Goal: Task Accomplishment & Management: Manage account settings

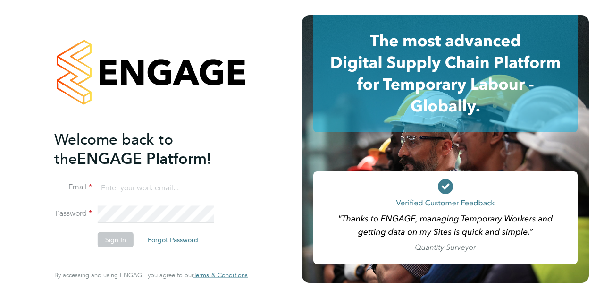
type input "[EMAIL_ADDRESS][DOMAIN_NAME]"
click at [261, 193] on div "Welcome back to the ENGAGE Platform! Email [EMAIL_ADDRESS][DOMAIN_NAME] Passwor…" at bounding box center [150, 149] width 231 height 298
click at [111, 238] on button "Sign In" at bounding box center [116, 239] width 36 height 15
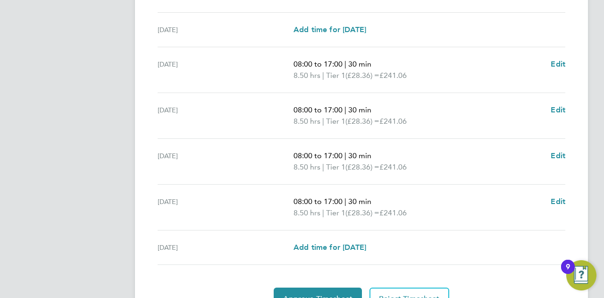
scroll to position [378, 0]
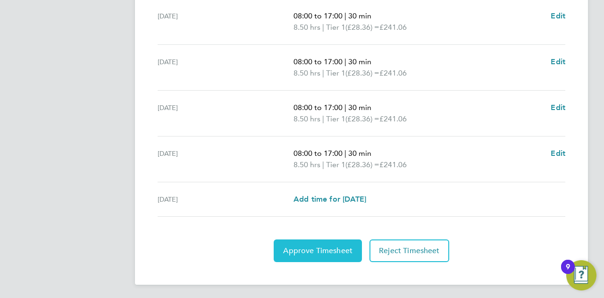
click at [338, 250] on span "Approve Timesheet" at bounding box center [317, 250] width 69 height 9
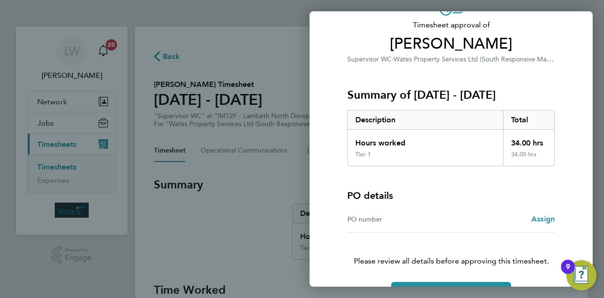
scroll to position [88, 0]
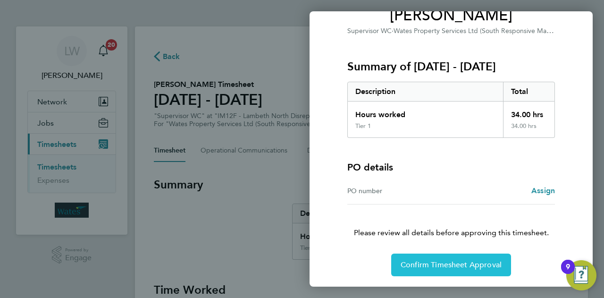
click at [444, 260] on span "Confirm Timesheet Approval" at bounding box center [450, 264] width 101 height 9
